Goal: Information Seeking & Learning: Check status

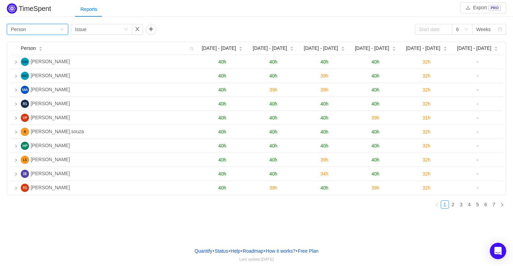
click at [52, 27] on div "Group by Person" at bounding box center [35, 29] width 49 height 10
click at [60, 15] on div "Reports" at bounding box center [256, 9] width 513 height 15
click at [127, 30] on icon "icon: down" at bounding box center [126, 29] width 4 height 4
click at [265, 22] on div "Group by Person Group by Issue 6 Weeks Person Aug 25 - 31 Sep 1 - 7 Sep 8 - 14 …" at bounding box center [256, 118] width 513 height 192
click at [471, 30] on div "6" at bounding box center [462, 29] width 20 height 11
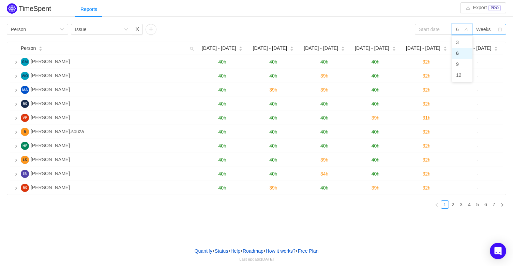
click at [487, 29] on div "Weeks" at bounding box center [483, 29] width 15 height 10
click at [484, 55] on li "Months" at bounding box center [489, 53] width 34 height 11
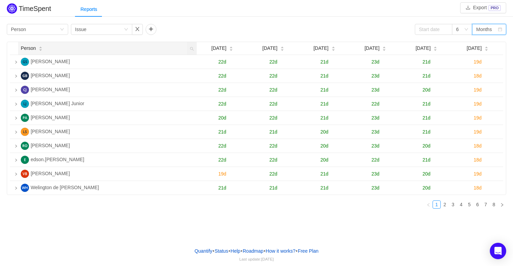
click at [39, 49] on icon "icon: caret-down" at bounding box center [41, 50] width 4 height 4
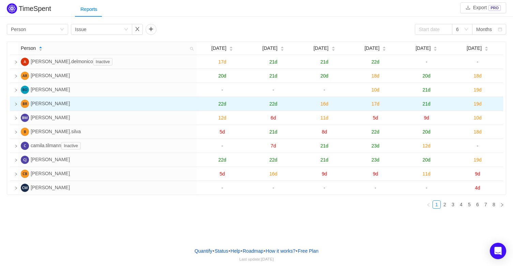
click at [128, 101] on td "Brunno Romero" at bounding box center [107, 104] width 179 height 14
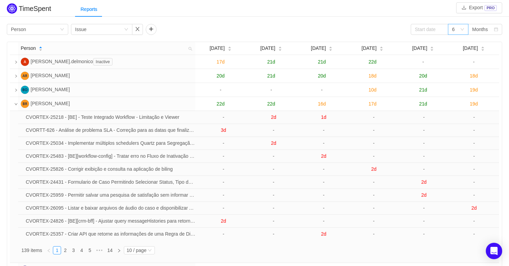
click at [461, 29] on icon "icon: down" at bounding box center [462, 29] width 4 height 4
click at [458, 44] on li "3" at bounding box center [457, 42] width 20 height 11
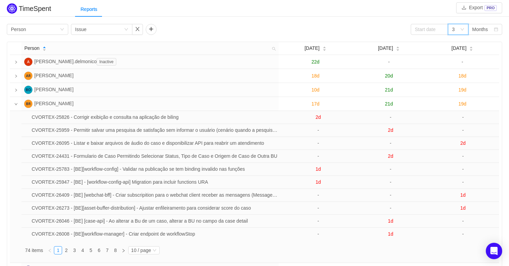
click at [461, 29] on icon "icon: down" at bounding box center [462, 29] width 4 height 4
click at [456, 30] on div "3" at bounding box center [456, 29] width 8 height 10
click at [433, 30] on input at bounding box center [430, 29] width 38 height 11
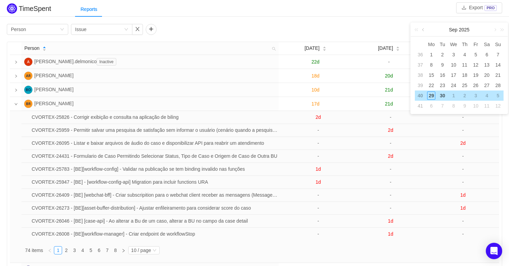
click at [423, 29] on link at bounding box center [423, 30] width 6 height 14
click at [472, 53] on div "1" at bounding box center [476, 54] width 8 height 8
type input "2025-08-01"
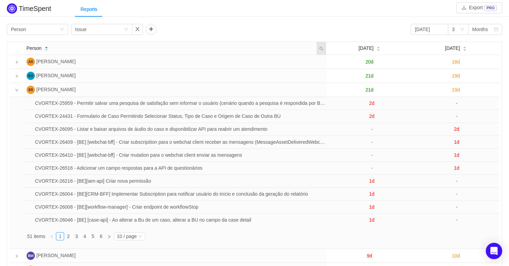
click at [322, 48] on icon "icon: search" at bounding box center [321, 49] width 4 height 4
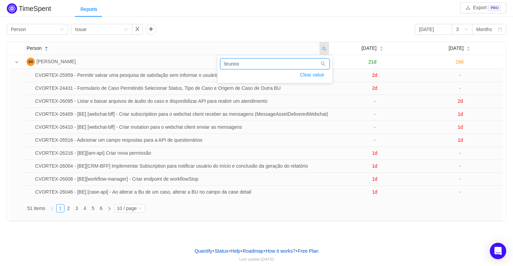
type input "brunno"
click at [305, 27] on div "Group by Person Group by Issue 2025-08-01 3 Months" at bounding box center [257, 29] width 500 height 11
